Goal: Find specific page/section: Find specific page/section

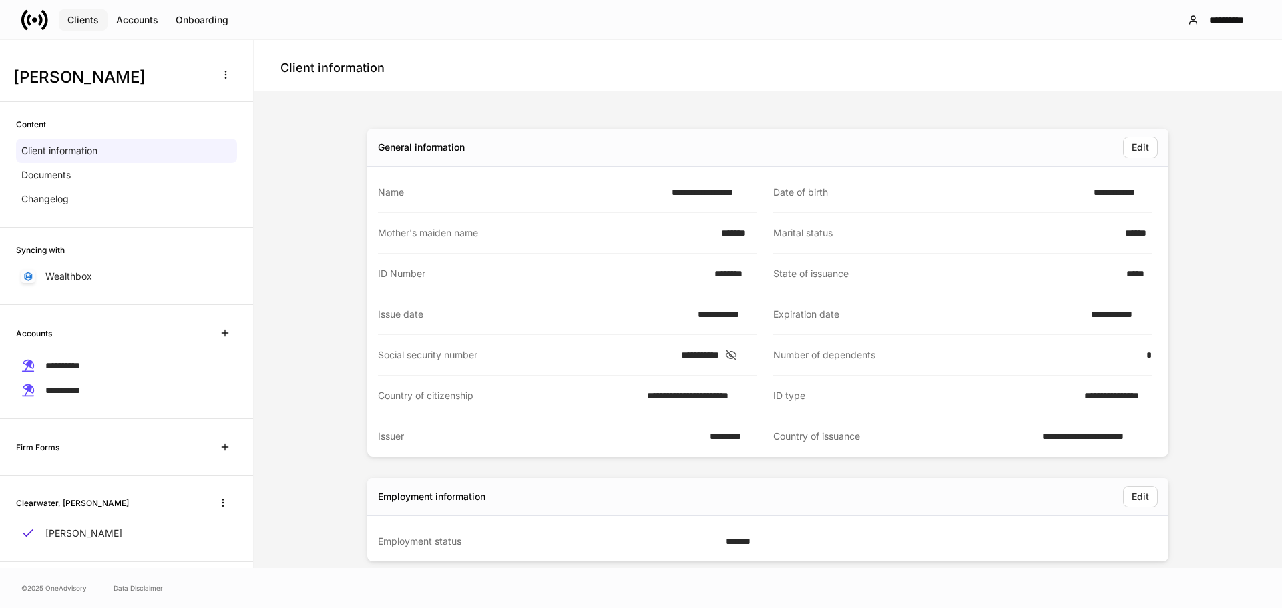
click at [86, 20] on div "Clients" at bounding box center [82, 19] width 31 height 9
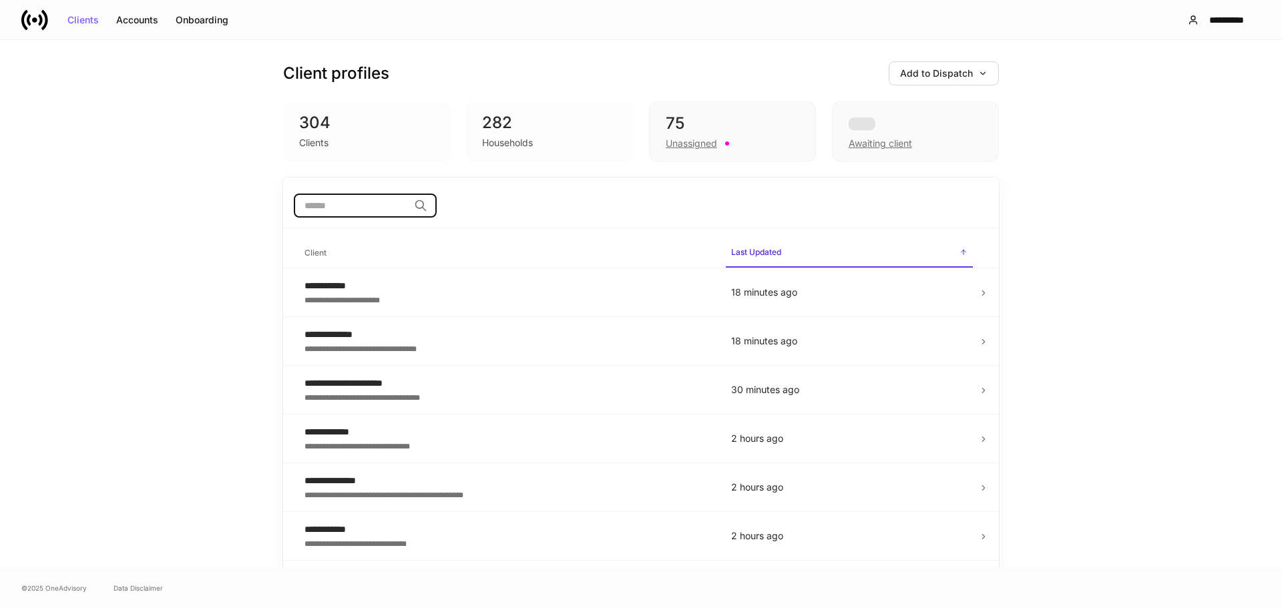
click at [337, 205] on input "search" at bounding box center [351, 206] width 115 height 24
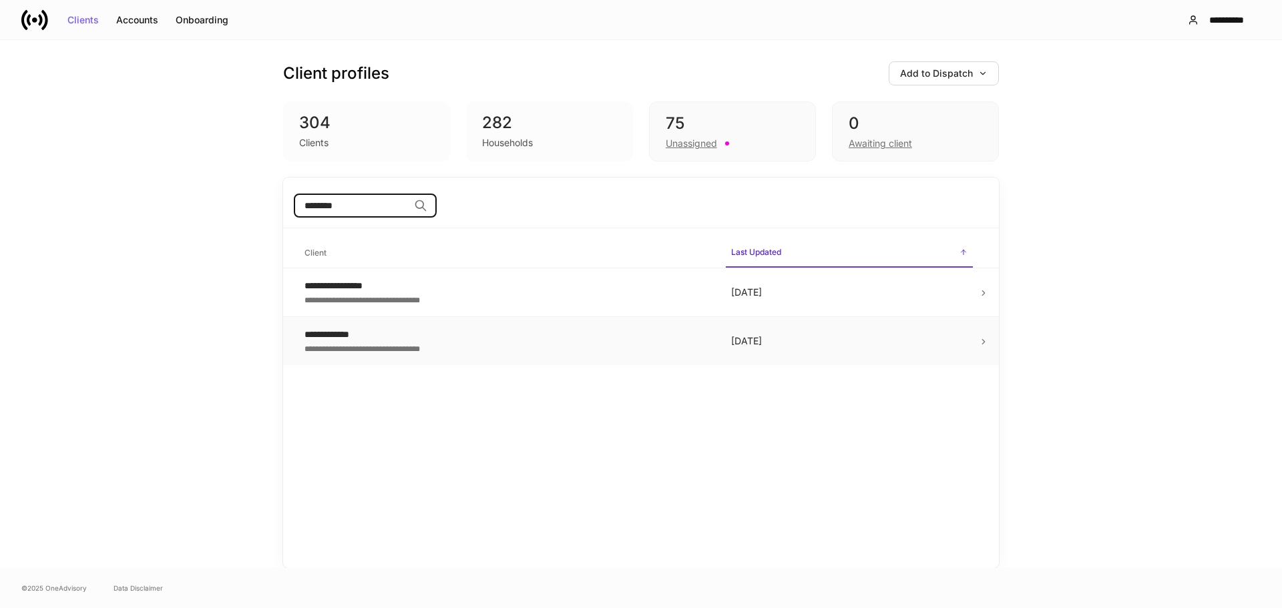
type input "********"
click at [982, 338] on icon at bounding box center [983, 341] width 9 height 9
